Goal: Task Accomplishment & Management: Use online tool/utility

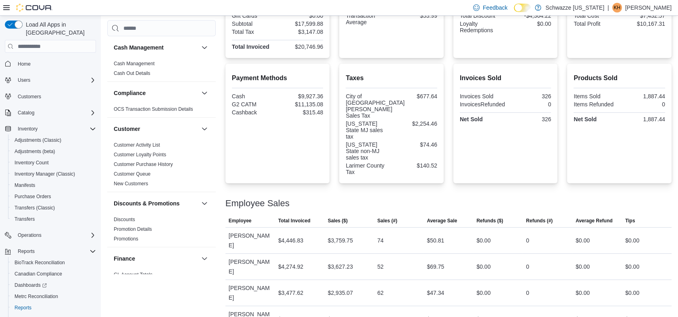
scroll to position [25, 0]
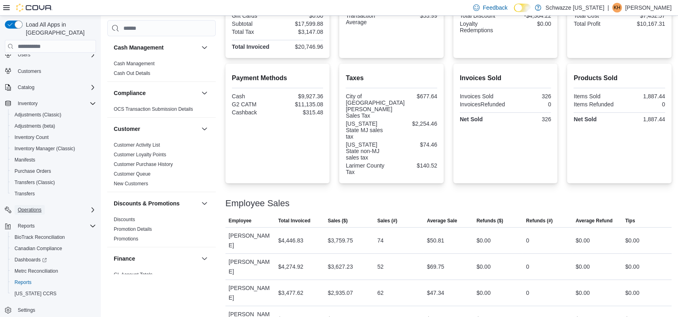
click at [31, 207] on span "Operations" at bounding box center [30, 210] width 24 height 6
click at [42, 218] on span "Cash Management" at bounding box center [35, 221] width 41 height 6
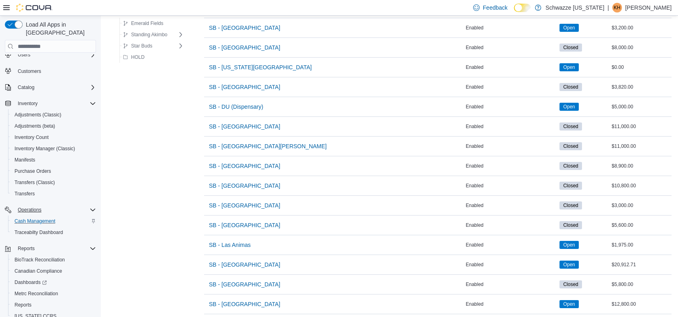
scroll to position [286, 0]
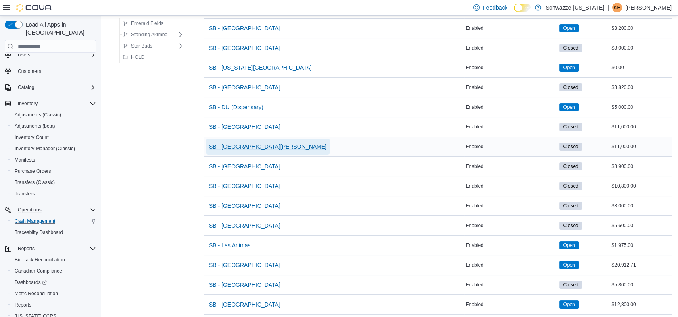
click at [236, 149] on span "SB - [GEOGRAPHIC_DATA][PERSON_NAME]" at bounding box center [268, 147] width 118 height 8
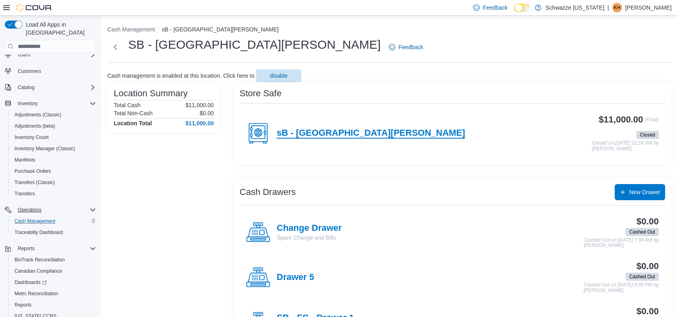
click at [310, 135] on h4 "sB - [GEOGRAPHIC_DATA][PERSON_NAME]" at bounding box center [371, 133] width 188 height 10
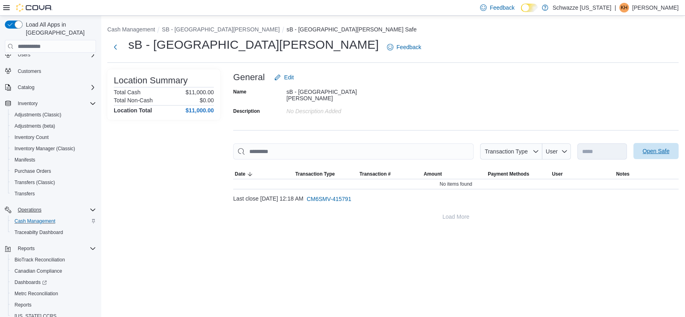
click at [650, 147] on span "Open Safe" at bounding box center [655, 151] width 27 height 8
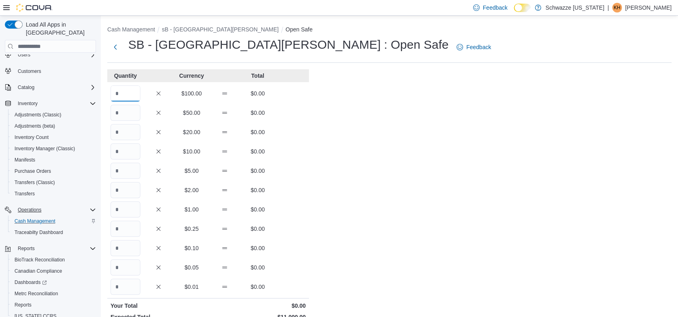
click at [129, 94] on input "Quantity" at bounding box center [125, 93] width 30 height 16
type input "***"
click at [376, 184] on div "Cash Management sB - [GEOGRAPHIC_DATA][PERSON_NAME] Open Safe SB - [GEOGRAPHIC_…" at bounding box center [389, 226] width 577 height 421
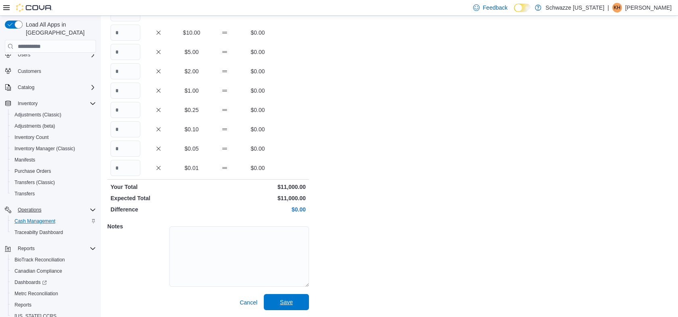
click at [287, 301] on span "Save" at bounding box center [286, 302] width 13 height 8
